Goal: Task Accomplishment & Management: Complete application form

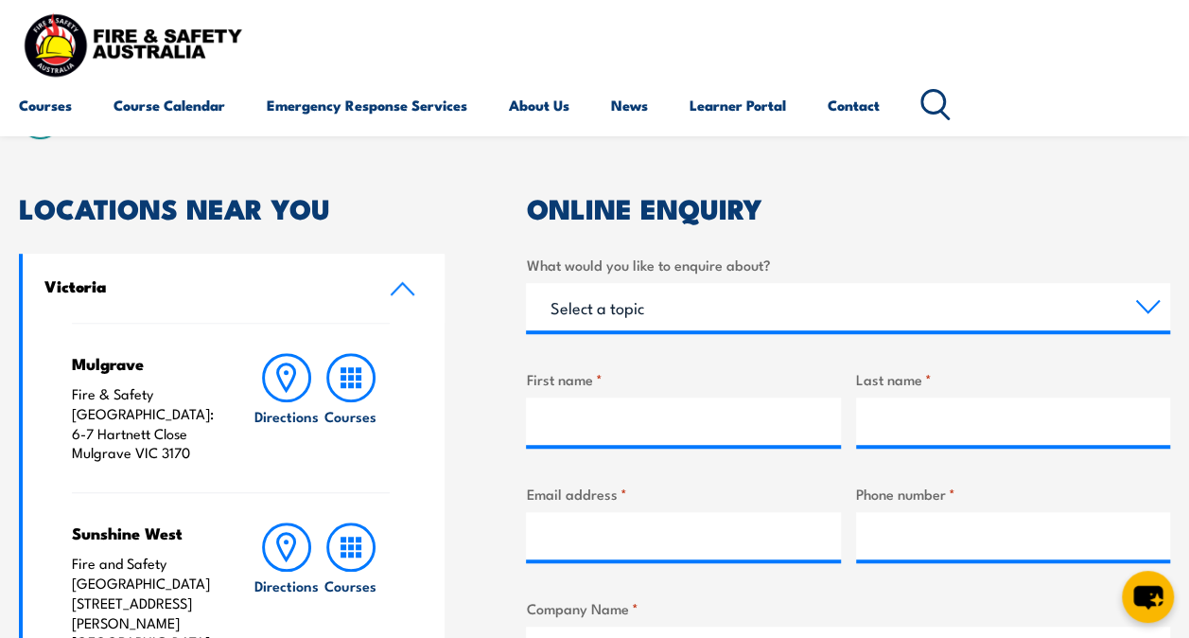
scroll to position [445, 0]
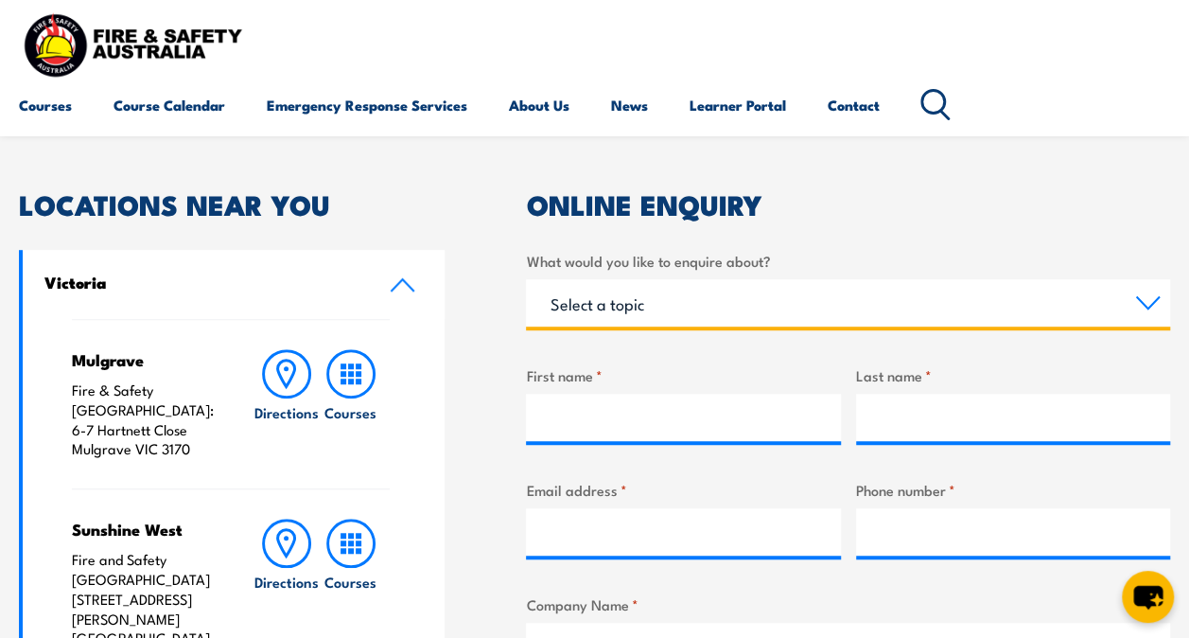
click at [695, 316] on select "Select a topic Training Emergency Response Services General Enquiry" at bounding box center [848, 302] width 644 height 47
select select "Training"
click at [526, 279] on select "Select a topic Training Emergency Response Services General Enquiry" at bounding box center [848, 302] width 644 height 47
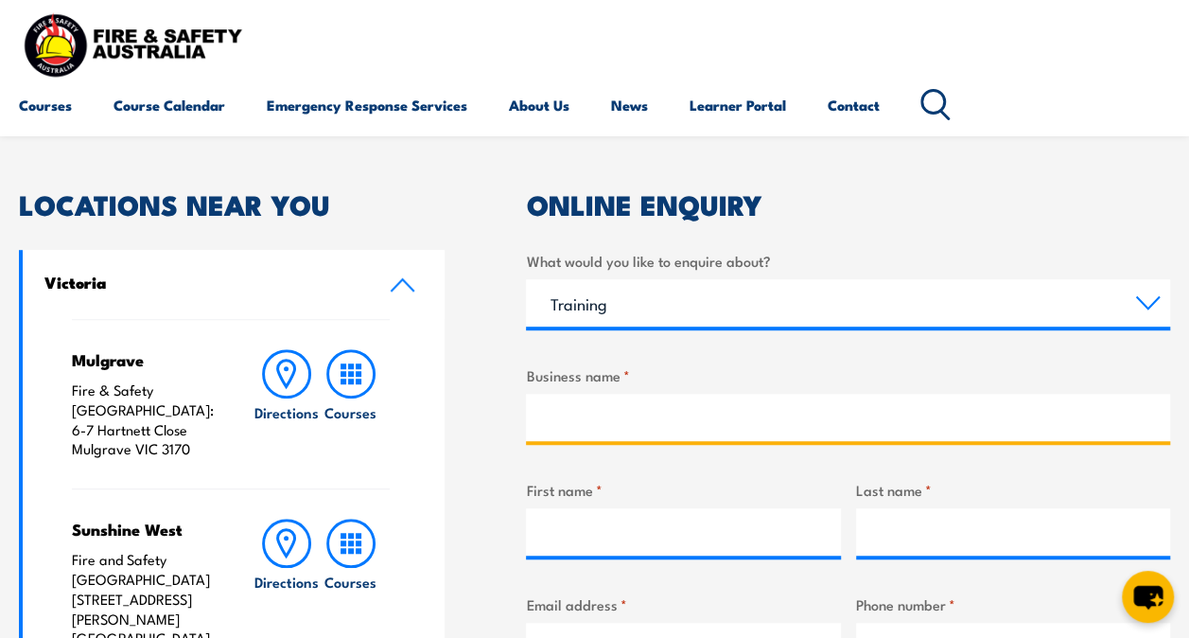
click at [667, 418] on input "Business name *" at bounding box center [848, 417] width 644 height 47
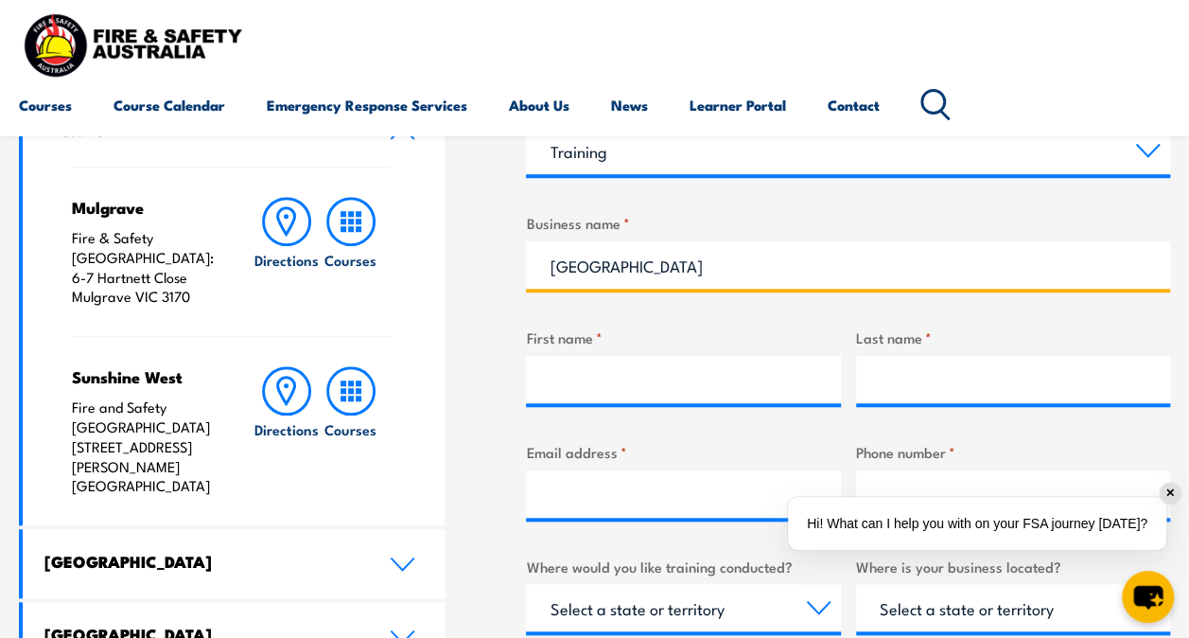
scroll to position [598, 0]
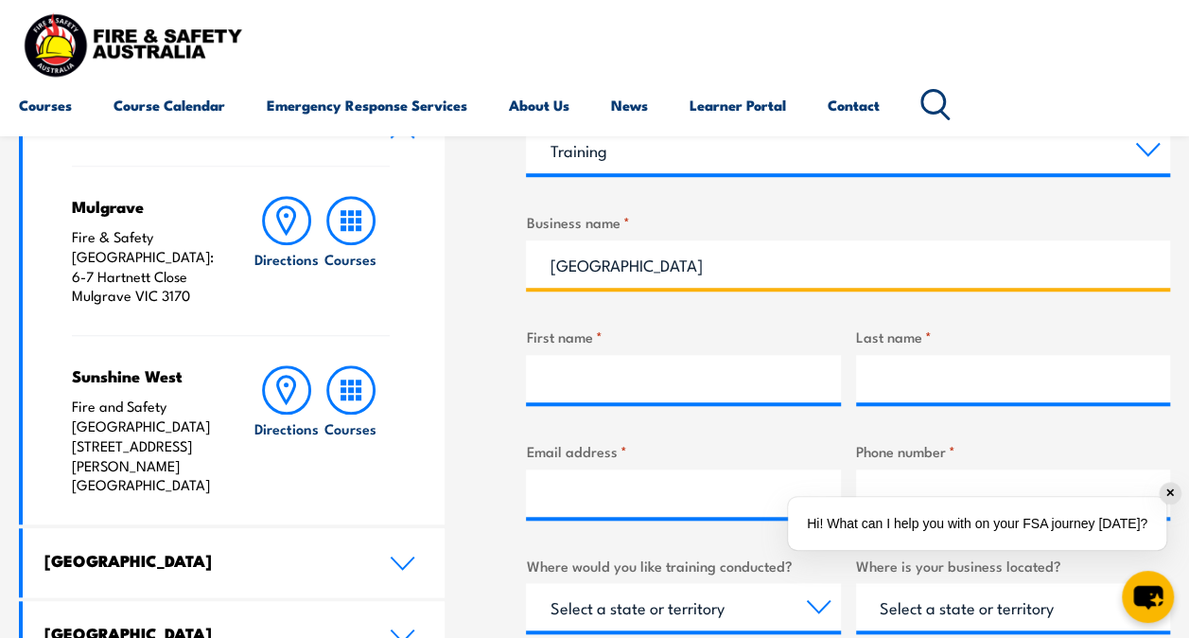
type input "[GEOGRAPHIC_DATA]"
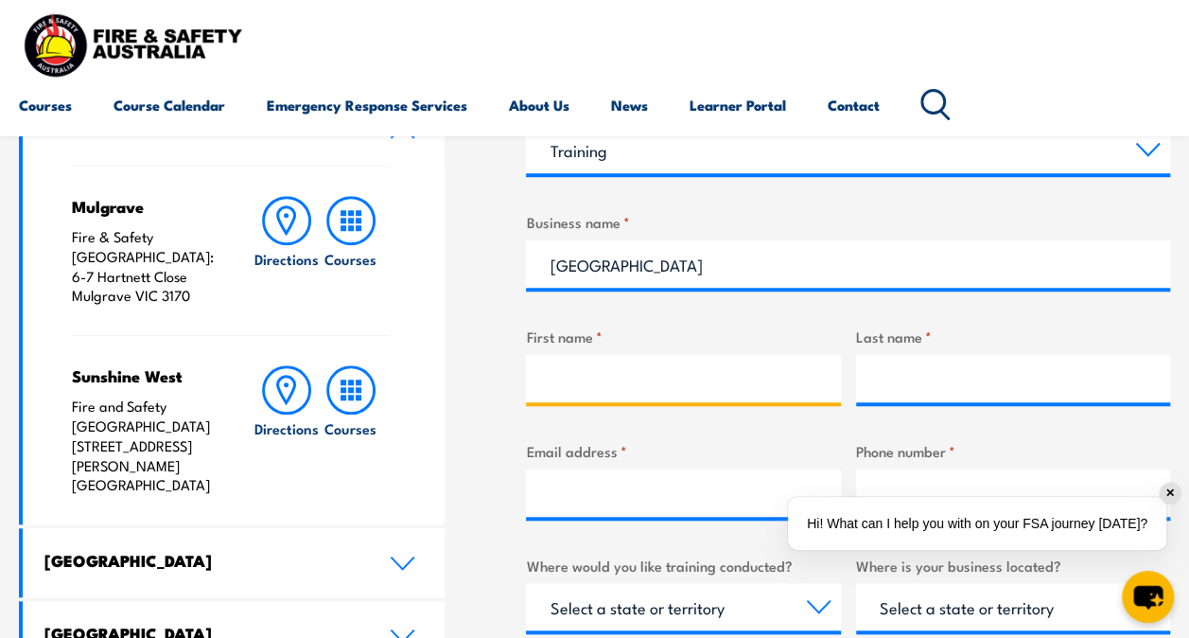
click at [632, 394] on input "First name *" at bounding box center [683, 378] width 314 height 47
type input "Jack"
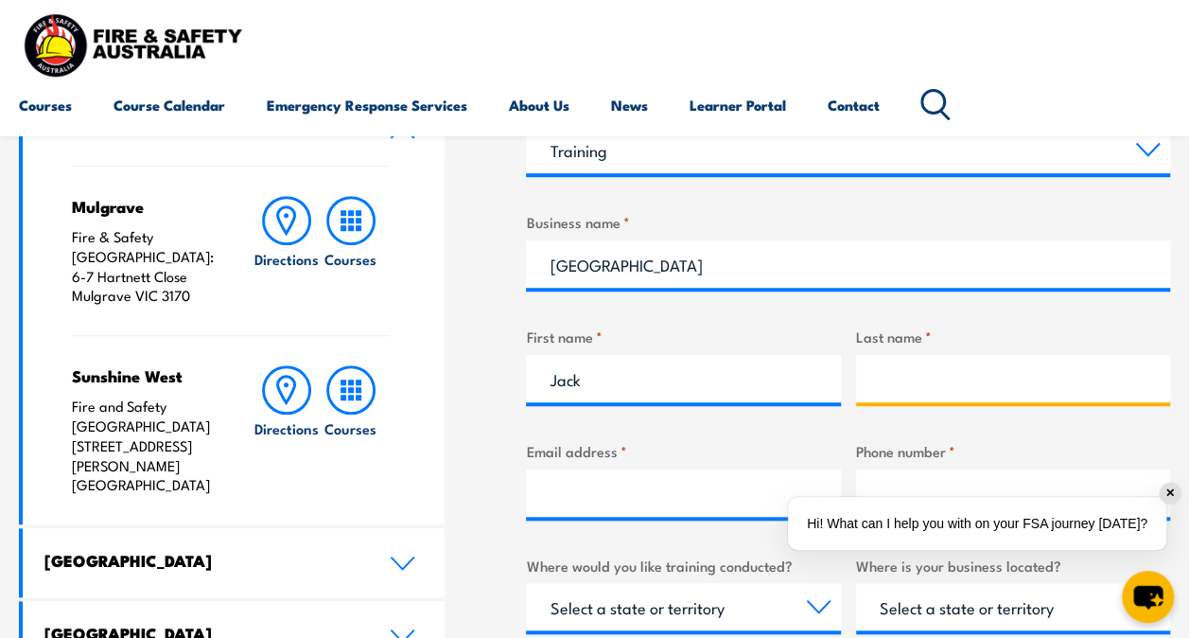
click at [935, 386] on input "Last name *" at bounding box center [1013, 378] width 314 height 47
type input "[PERSON_NAME]"
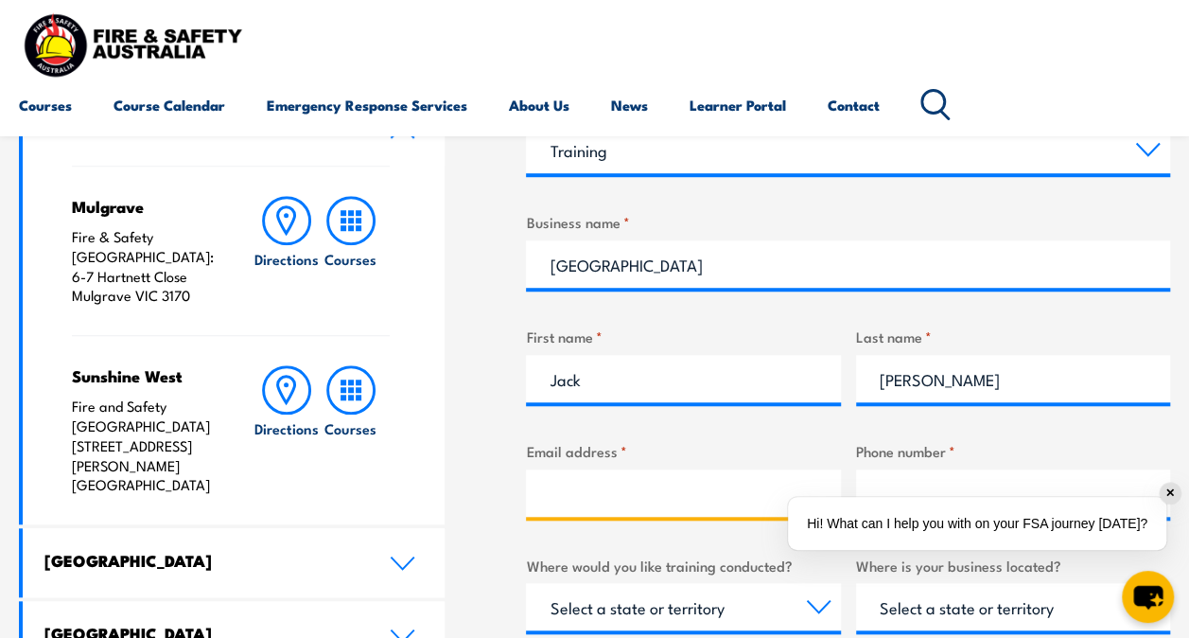
click at [651, 486] on input "Email address *" at bounding box center [683, 492] width 314 height 47
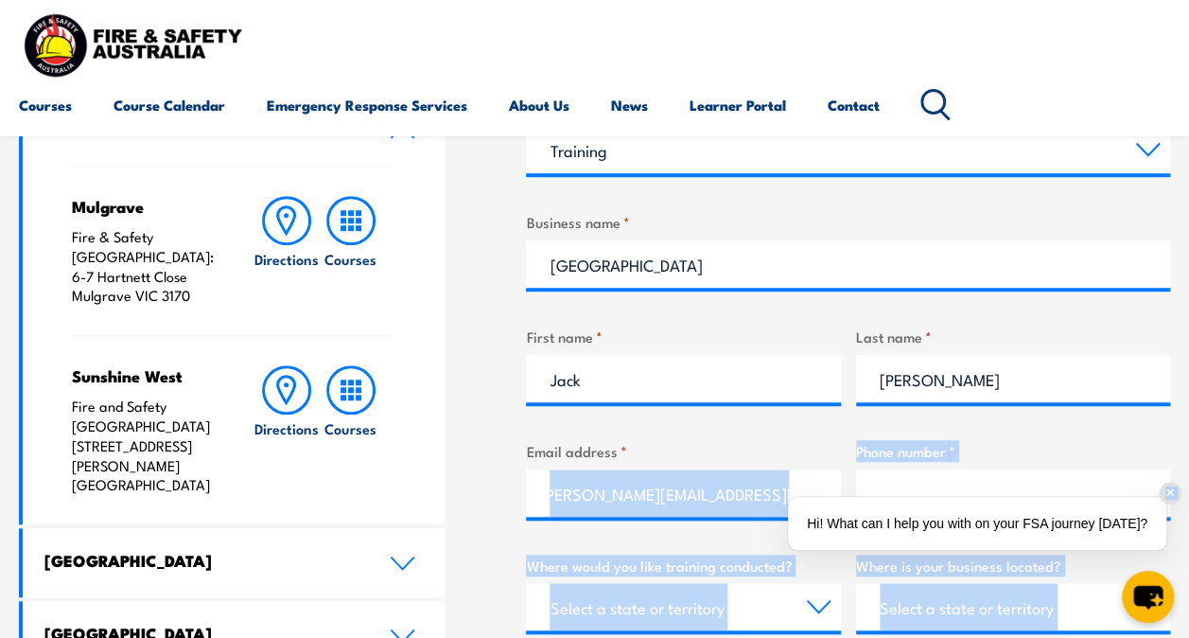
scroll to position [0, 0]
drag, startPoint x: 790, startPoint y: 494, endPoint x: 530, endPoint y: 494, distance: 260.2
click at [599, 484] on input "[PERSON_NAME][EMAIL_ADDRESS][PERSON_NAME][DOMAIN_NAME]" at bounding box center [683, 492] width 314 height 47
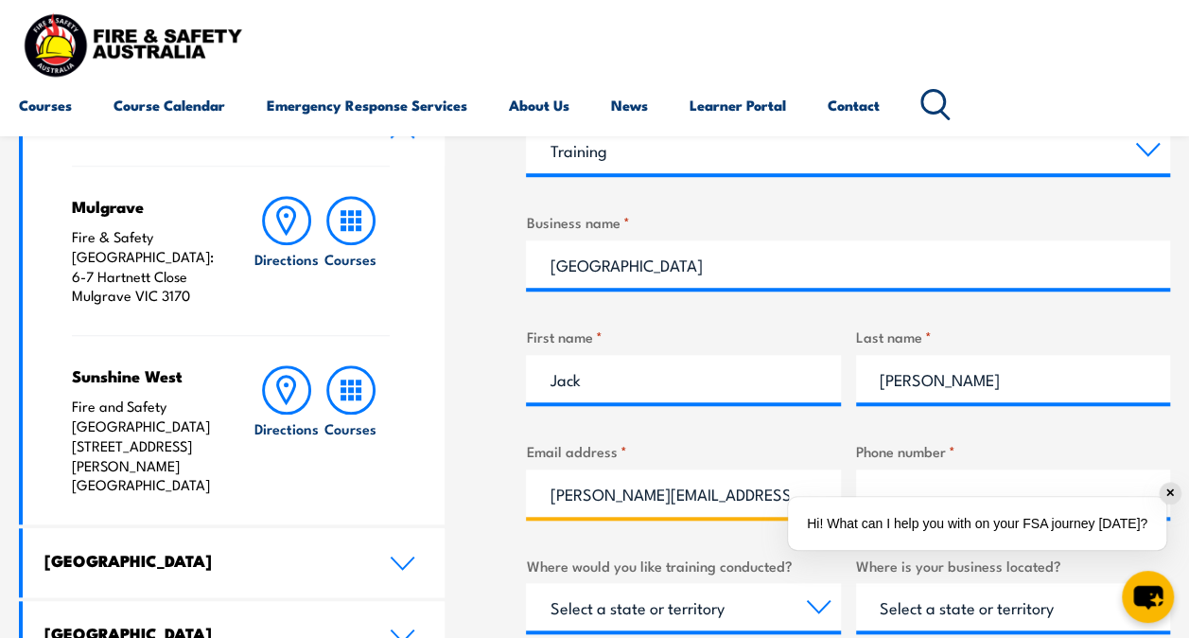
scroll to position [0, 16]
drag, startPoint x: 548, startPoint y: 493, endPoint x: 780, endPoint y: 492, distance: 231.8
click at [780, 492] on input "[PERSON_NAME][EMAIL_ADDRESS][PERSON_NAME][DOMAIN_NAME]" at bounding box center [683, 492] width 314 height 47
type input "[PERSON_NAME][EMAIL_ADDRESS][PERSON_NAME][DOMAIN_NAME]"
type input "0451131998"
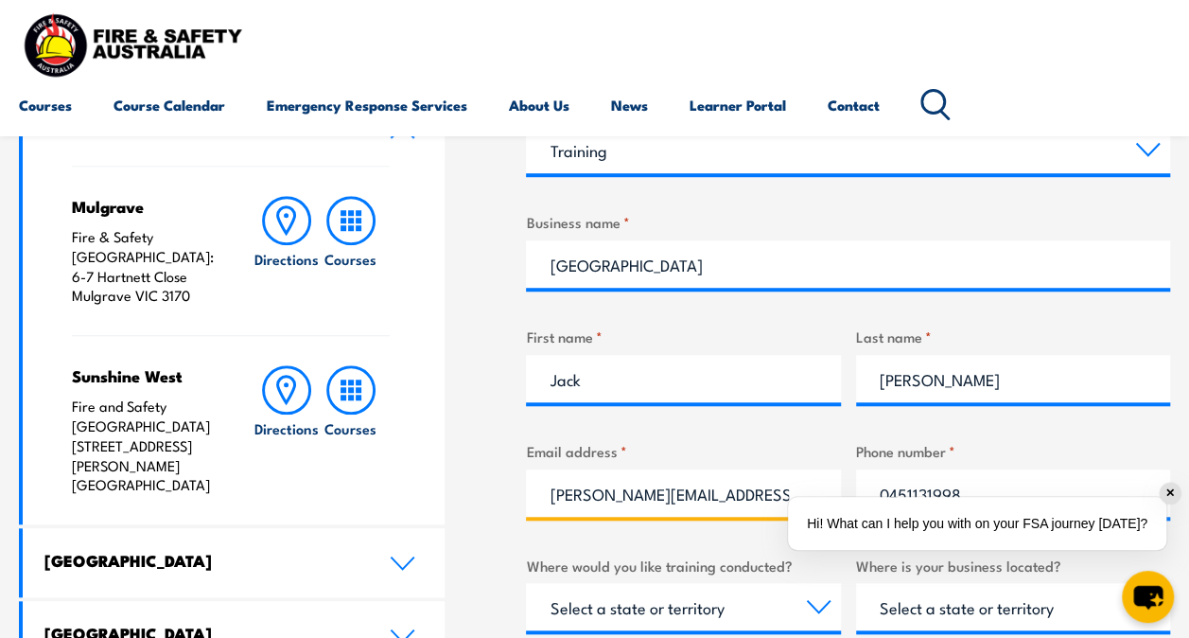
scroll to position [0, 21]
drag, startPoint x: 551, startPoint y: 500, endPoint x: 796, endPoint y: 488, distance: 245.3
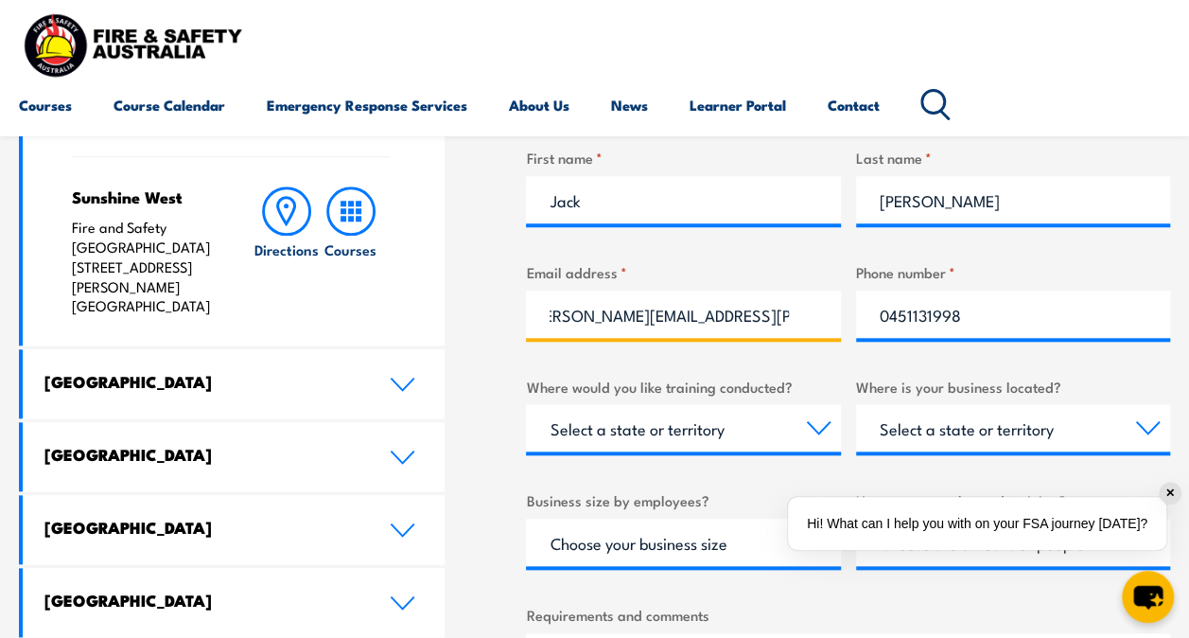
scroll to position [778, 0]
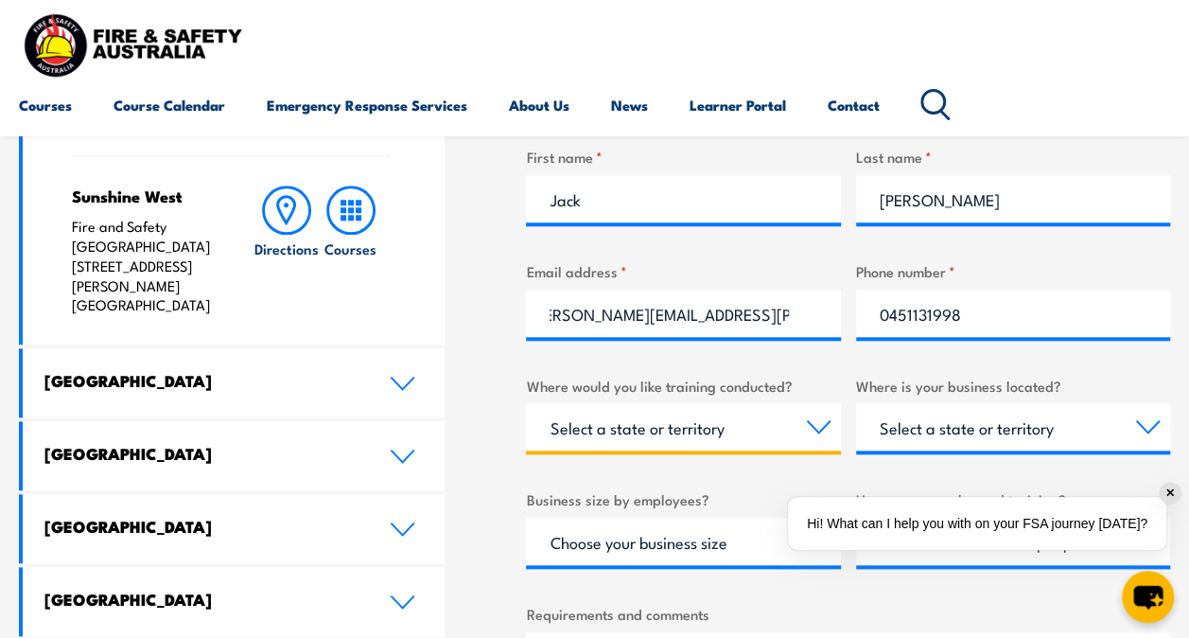
click at [715, 445] on select "Select a state or territory Nationally - multiple locations [GEOGRAPHIC_DATA] […" at bounding box center [683, 426] width 314 height 47
select select "VIC"
click at [526, 403] on select "Select a state or territory Nationally - multiple locations [GEOGRAPHIC_DATA] […" at bounding box center [683, 426] width 314 height 47
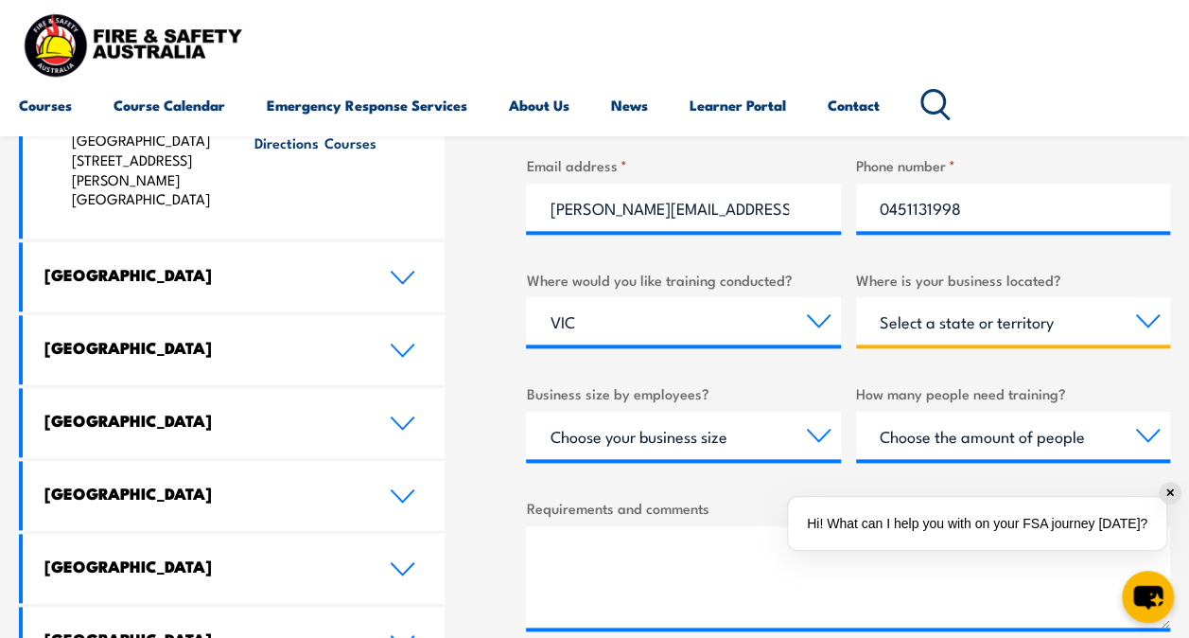
click at [972, 331] on select "Select a state or territory [GEOGRAPHIC_DATA] [GEOGRAPHIC_DATA] [GEOGRAPHIC_DAT…" at bounding box center [1013, 320] width 314 height 47
select select "VIC"
click at [856, 297] on select "Select a state or territory [GEOGRAPHIC_DATA] [GEOGRAPHIC_DATA] [GEOGRAPHIC_DAT…" at bounding box center [1013, 320] width 314 height 47
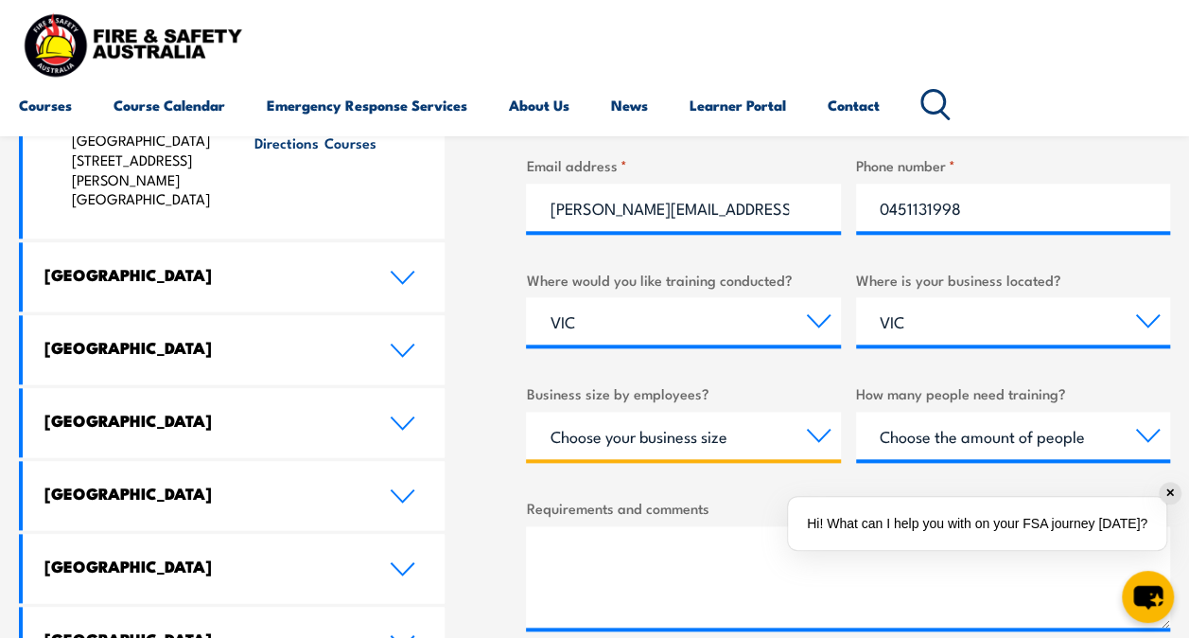
click at [614, 449] on select "Choose your business size 1 to 19 20 to 199 200+" at bounding box center [683, 435] width 314 height 47
select select "20 to 199"
click at [526, 412] on select "Choose your business size 1 to 19 20 to 199 200+" at bounding box center [683, 435] width 314 height 47
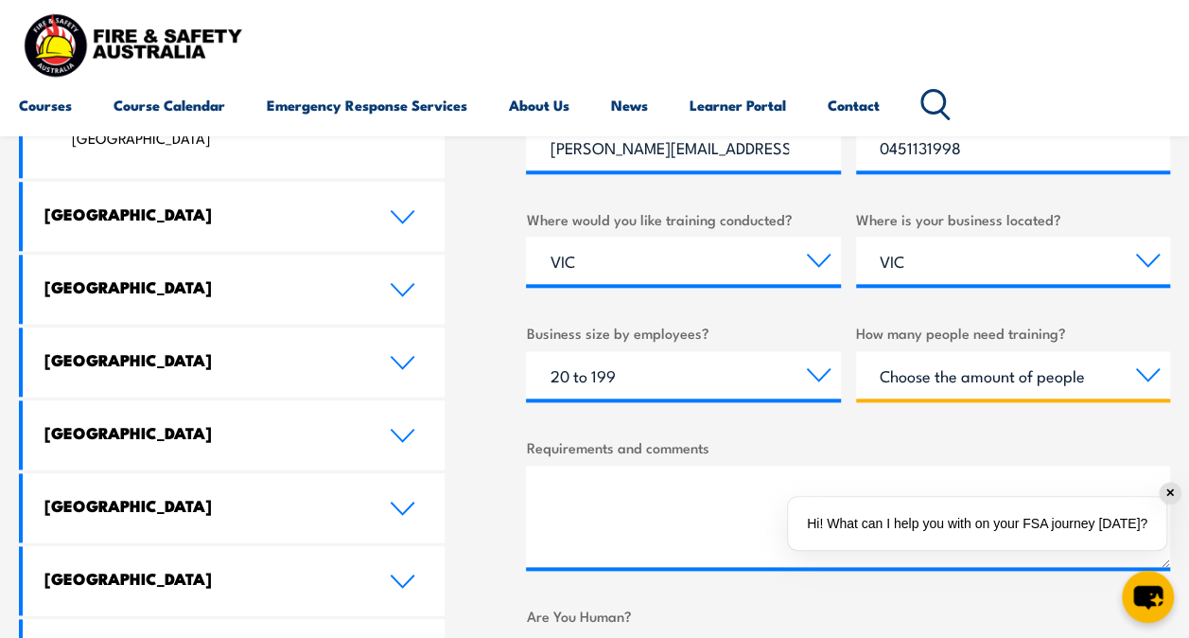
click at [911, 384] on select "Choose the amount of people 1 to 4 5 to 19 20+" at bounding box center [1013, 374] width 314 height 47
select select "20+"
click at [856, 351] on select "Choose the amount of people 1 to 4 5 to 19 20+" at bounding box center [1013, 374] width 314 height 47
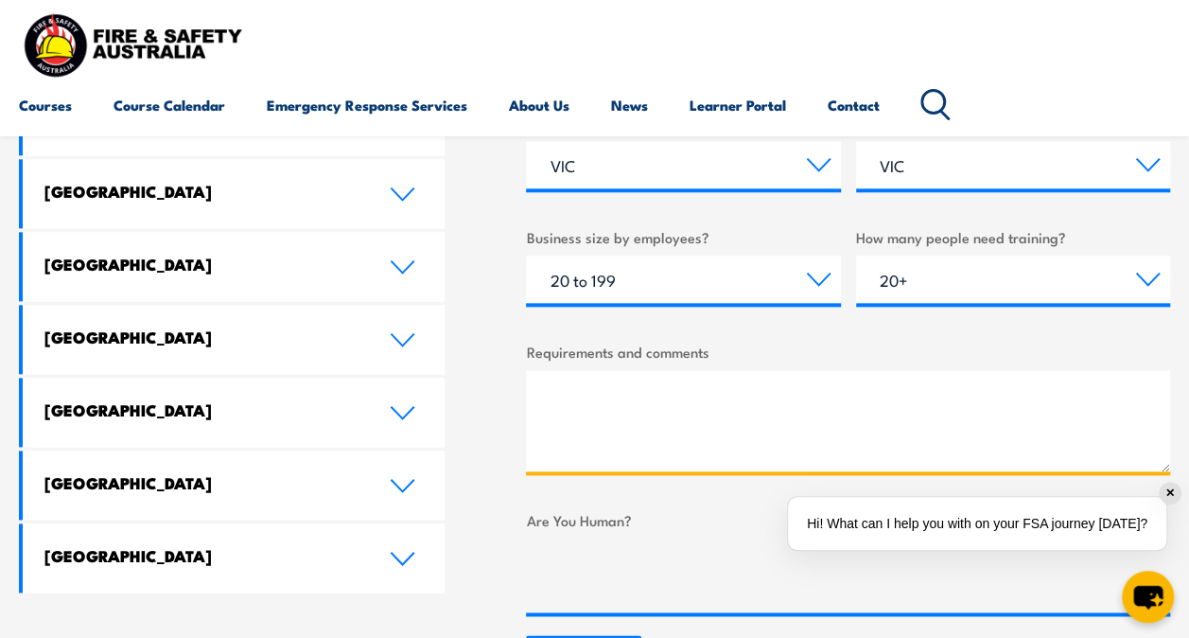
click at [598, 390] on textarea "Requirements and comments" at bounding box center [848, 420] width 644 height 101
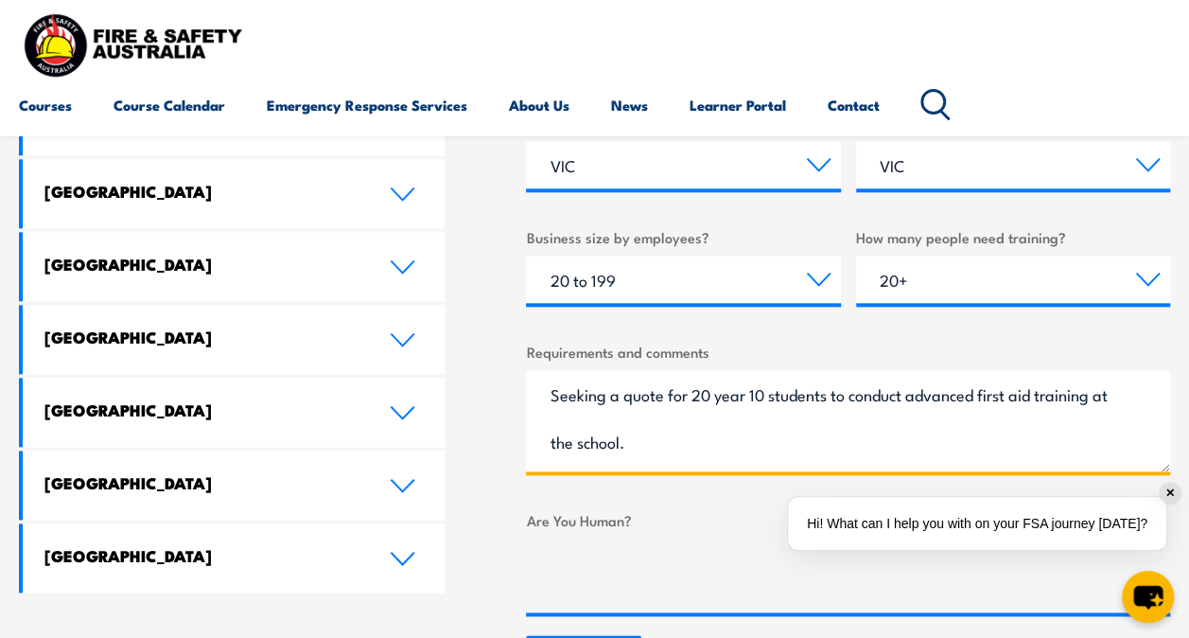
click at [702, 391] on textarea "Seeking a quote for 20 year 10 students to conduct advanced first aid training …" at bounding box center [848, 420] width 644 height 101
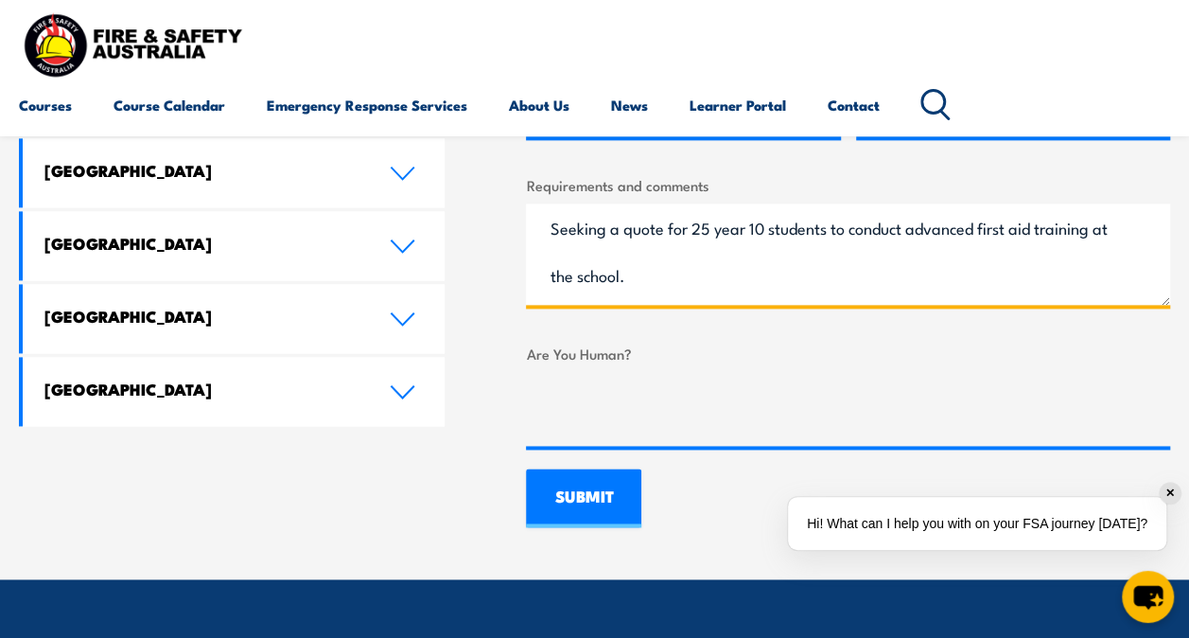
scroll to position [1208, 0]
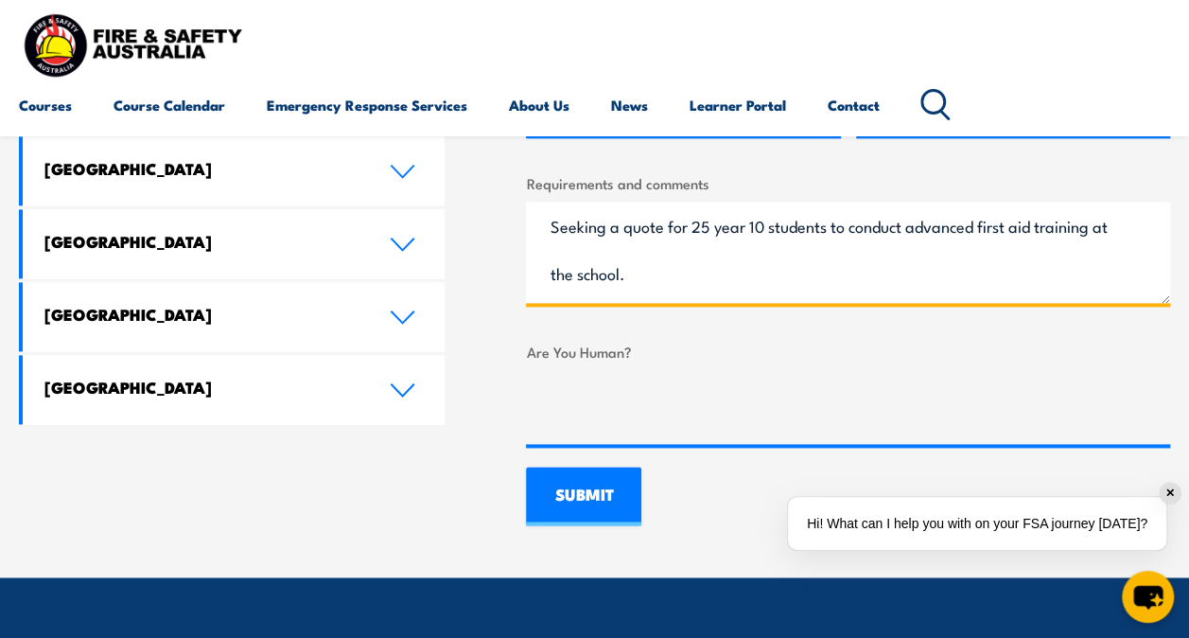
type textarea "Seeking a quote for 25 year 10 students to conduct advanced first aid training …"
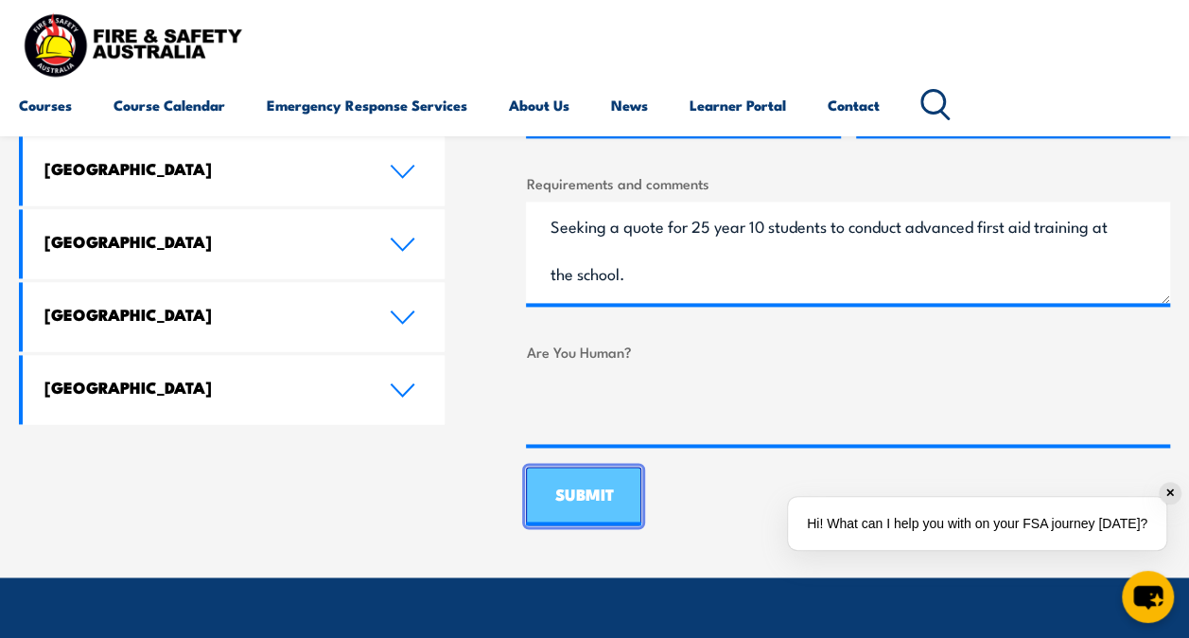
click at [579, 485] on input "SUBMIT" at bounding box center [583, 496] width 115 height 59
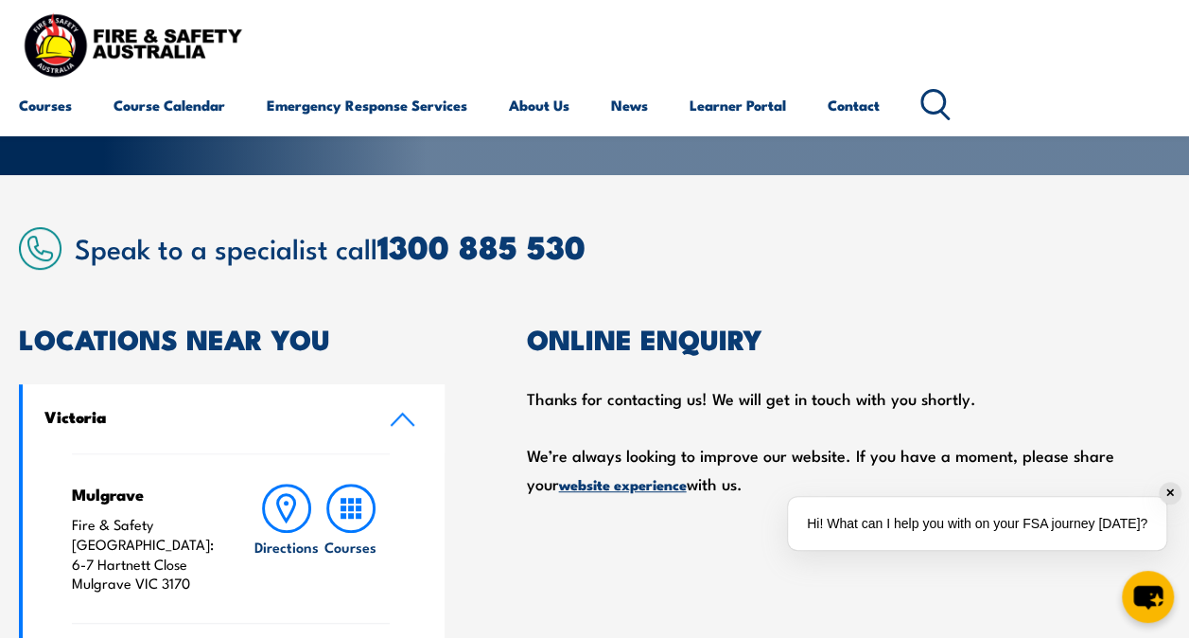
scroll to position [311, 0]
